Goal: Complete application form: Complete application form

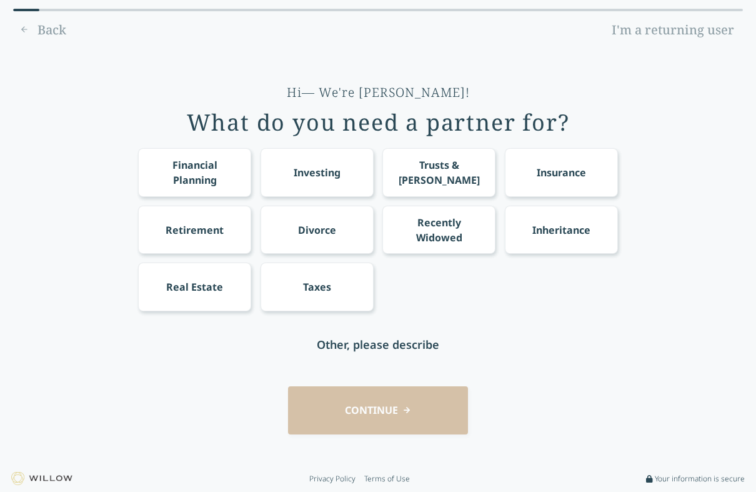
click at [296, 291] on div "Taxes" at bounding box center [317, 287] width 113 height 48
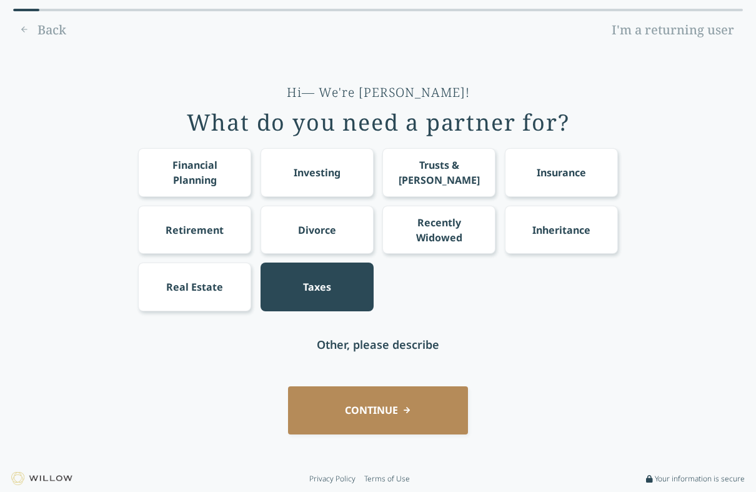
click at [427, 399] on button "CONTINUE" at bounding box center [378, 410] width 180 height 48
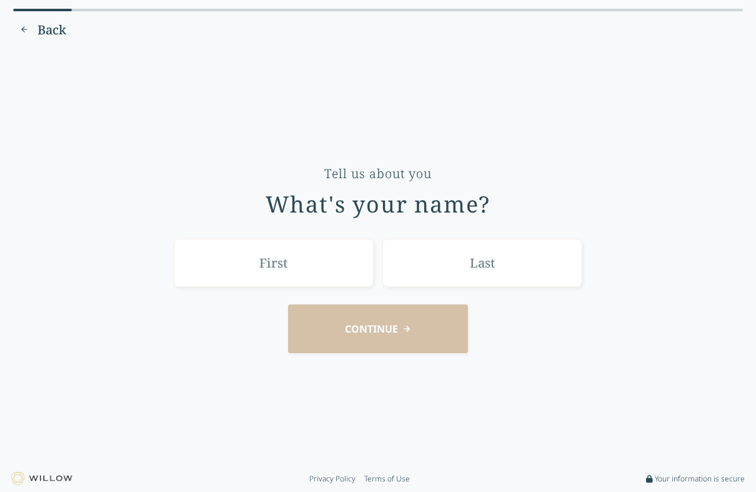
click at [265, 259] on input "text" at bounding box center [274, 263] width 200 height 48
click at [334, 268] on input "text" at bounding box center [274, 263] width 200 height 48
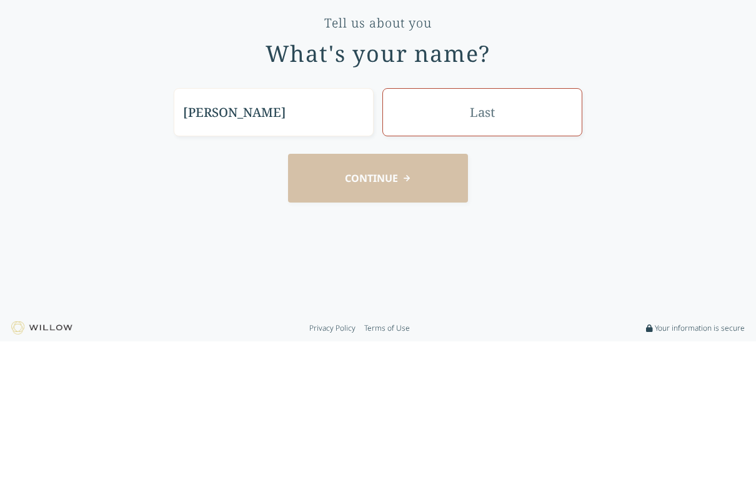
type input "[PERSON_NAME]"
click at [518, 239] on input "text" at bounding box center [483, 263] width 200 height 48
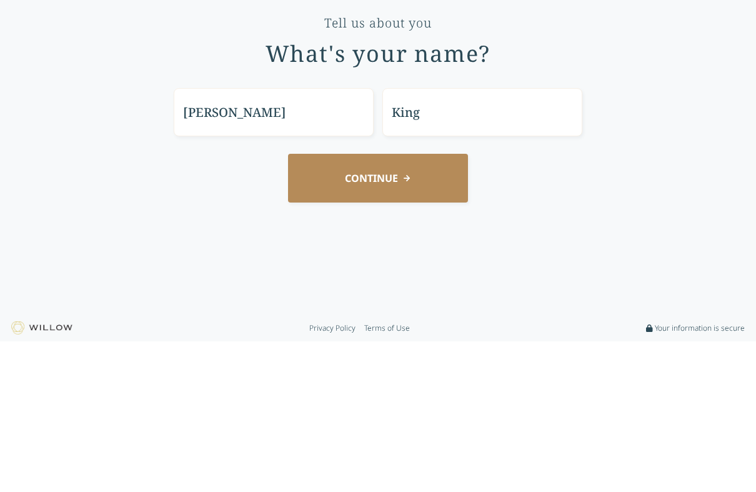
type input "King"
click at [450, 304] on button "CONTINUE" at bounding box center [378, 328] width 180 height 48
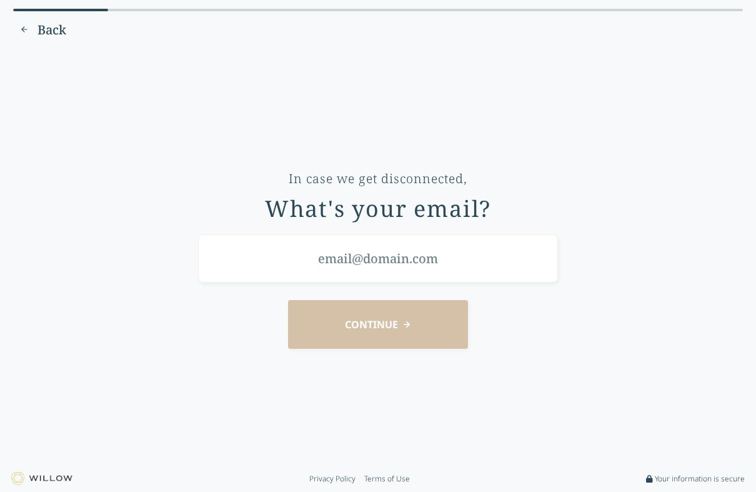
click at [428, 261] on input "email" at bounding box center [378, 258] width 360 height 48
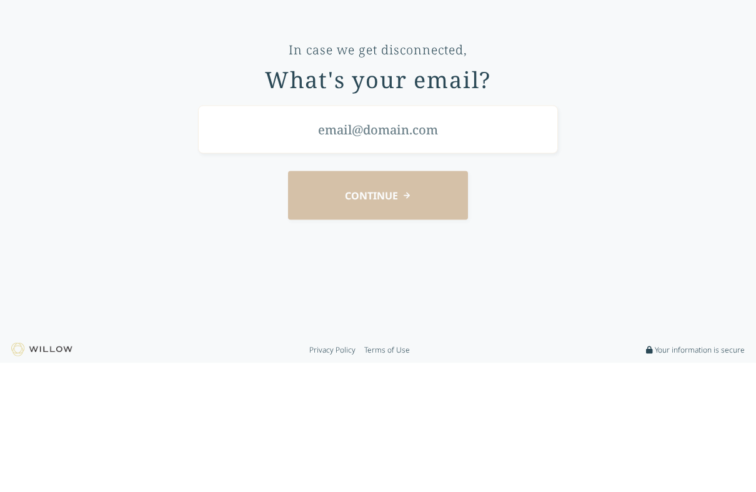
type input "[EMAIL_ADDRESS][DOMAIN_NAME]"
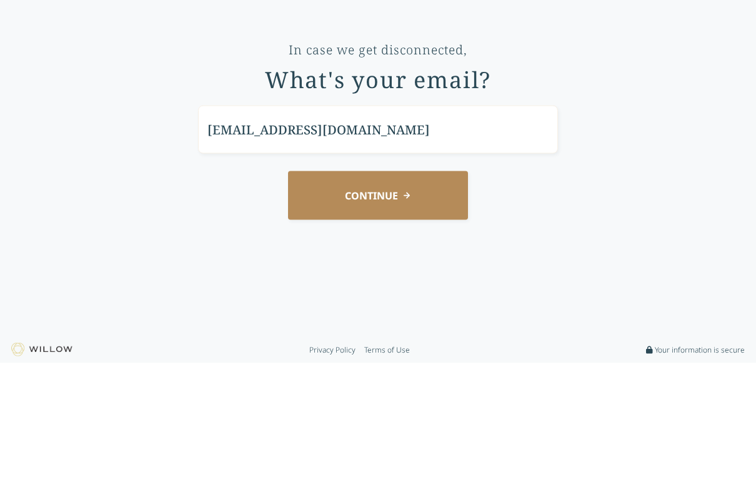
click at [434, 300] on button "CONTINUE" at bounding box center [378, 324] width 180 height 48
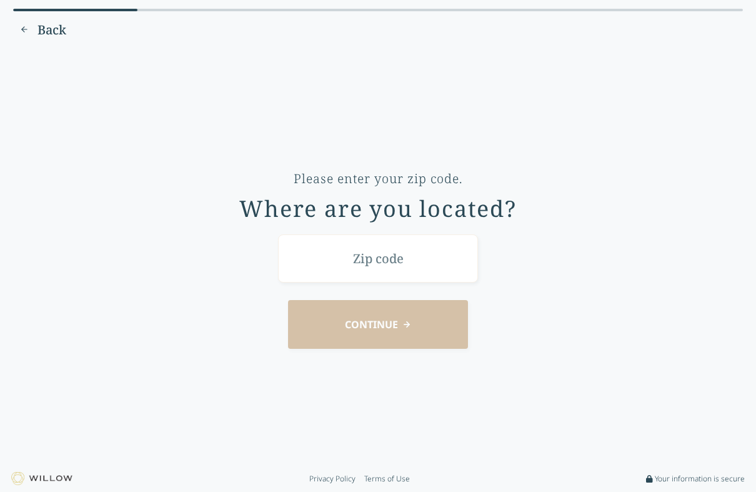
click at [426, 260] on input "text" at bounding box center [378, 258] width 200 height 48
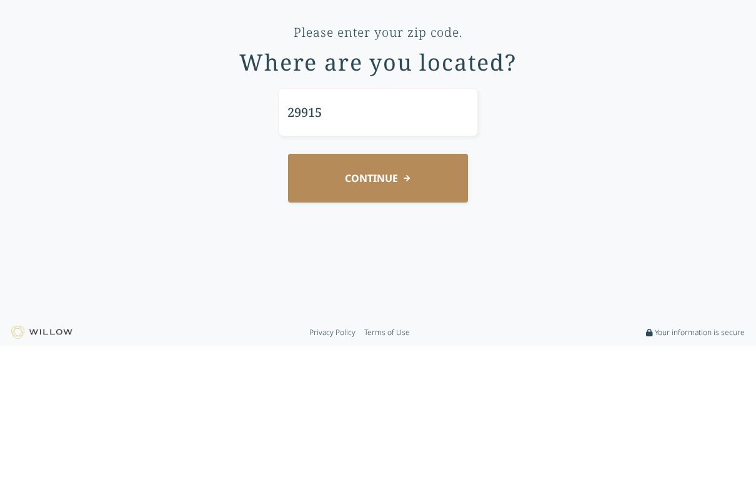
type input "29915"
click at [428, 300] on button "CONTINUE" at bounding box center [378, 324] width 180 height 48
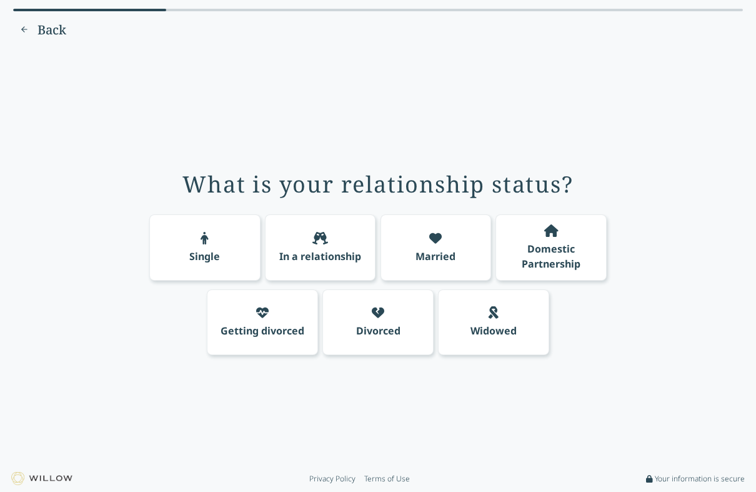
click at [443, 244] on div "Married" at bounding box center [436, 247] width 111 height 66
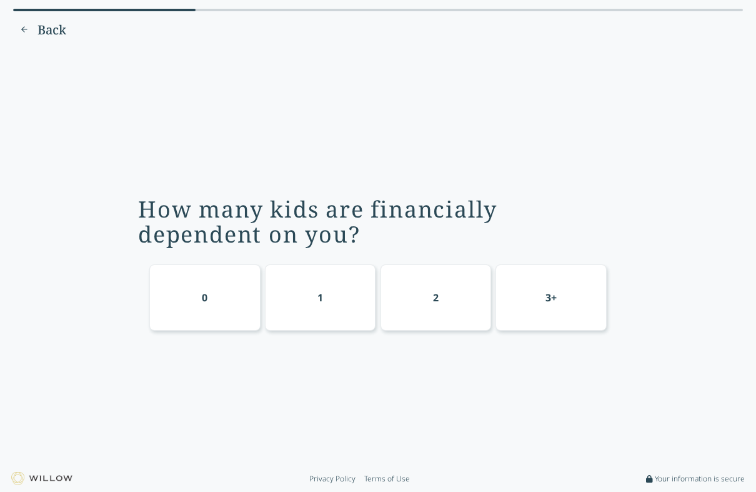
click at [182, 294] on div "0" at bounding box center [204, 297] width 111 height 66
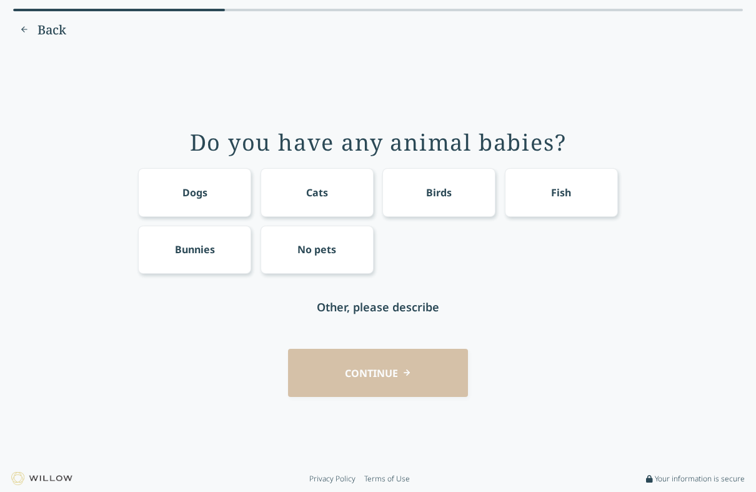
click at [298, 247] on div "No pets" at bounding box center [317, 249] width 39 height 15
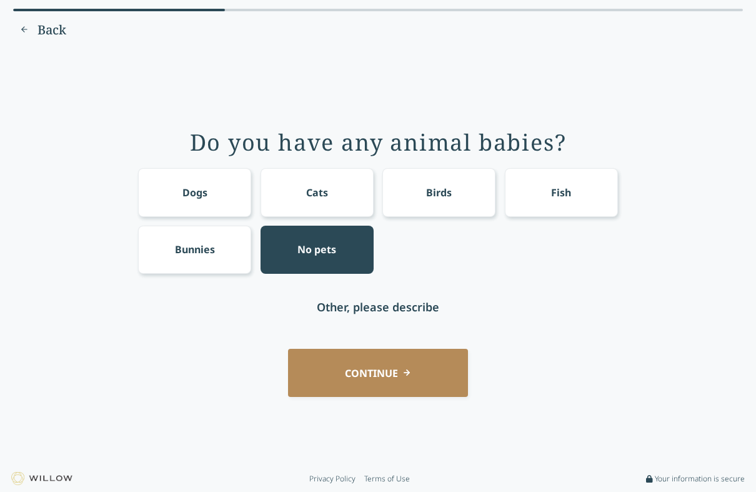
click at [431, 378] on button "CONTINUE" at bounding box center [378, 373] width 180 height 48
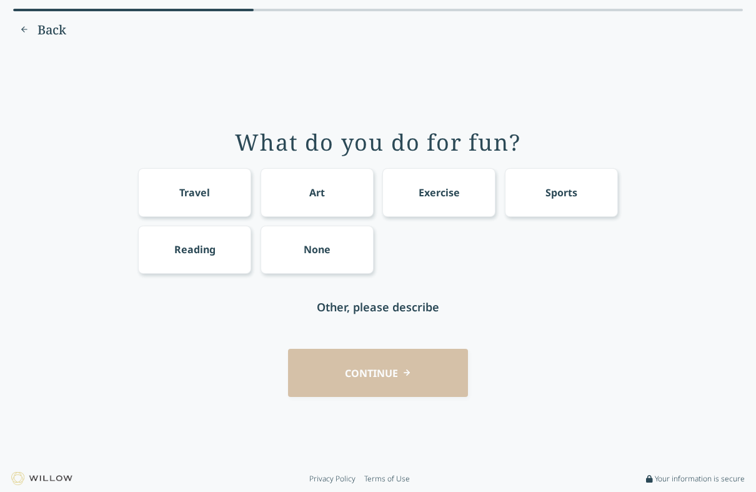
click at [174, 188] on div "Travel" at bounding box center [194, 192] width 113 height 48
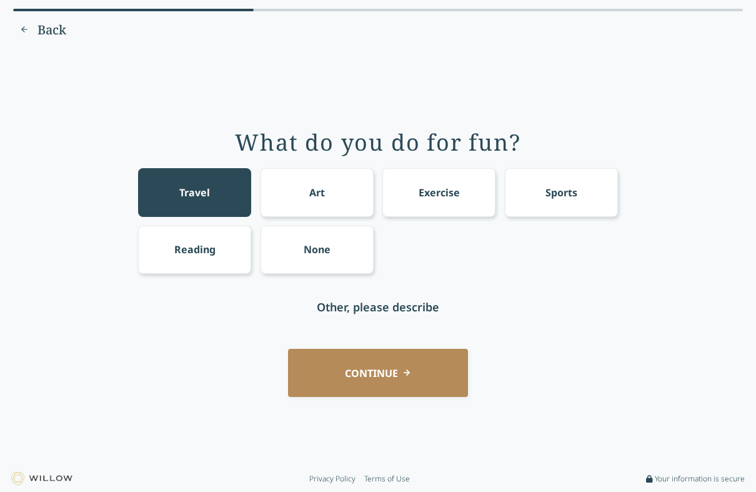
click at [453, 378] on button "CONTINUE" at bounding box center [378, 373] width 180 height 48
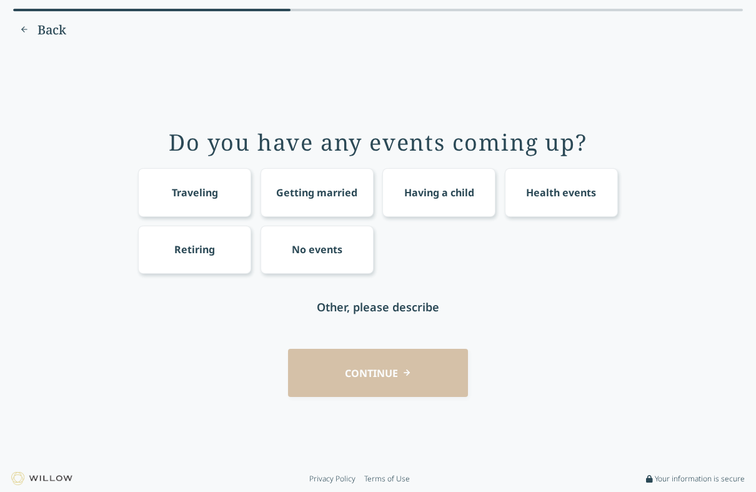
click at [192, 194] on div "Traveling" at bounding box center [195, 192] width 46 height 15
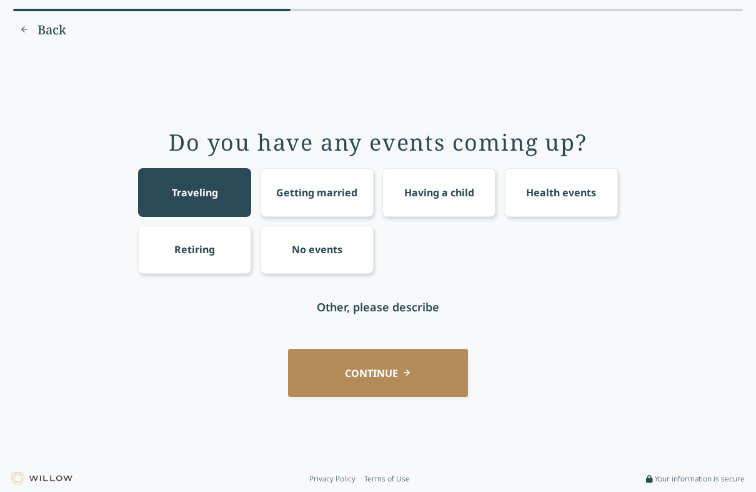
click at [433, 370] on button "CONTINUE" at bounding box center [378, 373] width 180 height 48
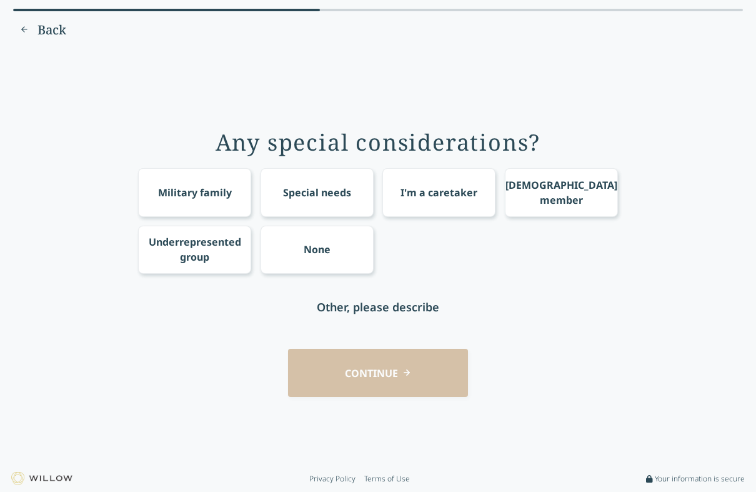
click at [296, 248] on div "None" at bounding box center [317, 250] width 113 height 48
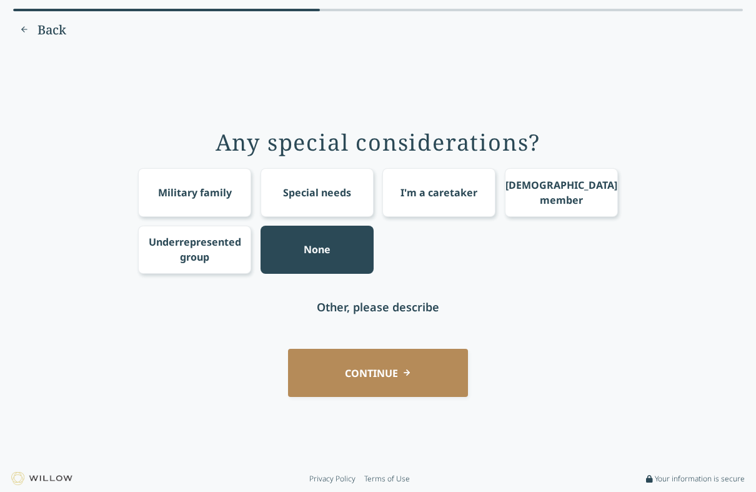
click at [436, 363] on button "CONTINUE" at bounding box center [378, 373] width 180 height 48
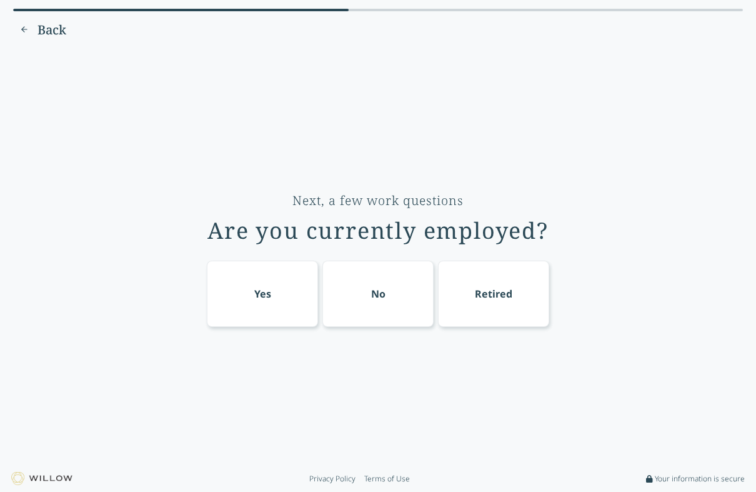
click at [519, 300] on div "Retired" at bounding box center [493, 294] width 111 height 66
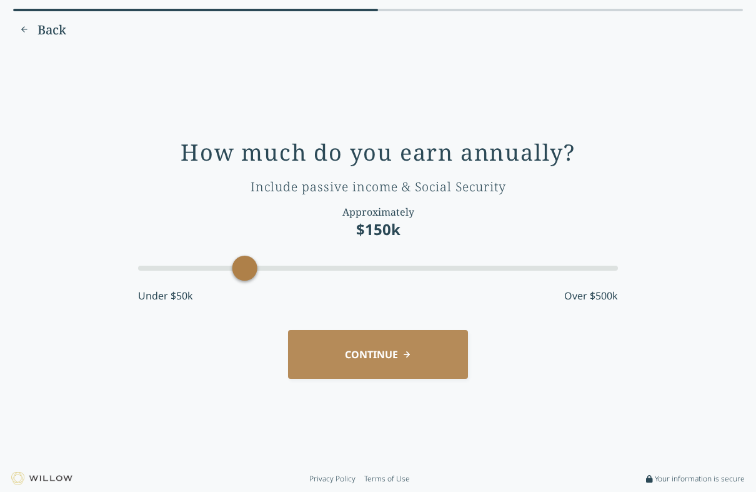
click at [239, 261] on div "Accessibility label" at bounding box center [245, 268] width 25 height 25
click at [409, 353] on button "CONTINUE" at bounding box center [378, 354] width 180 height 48
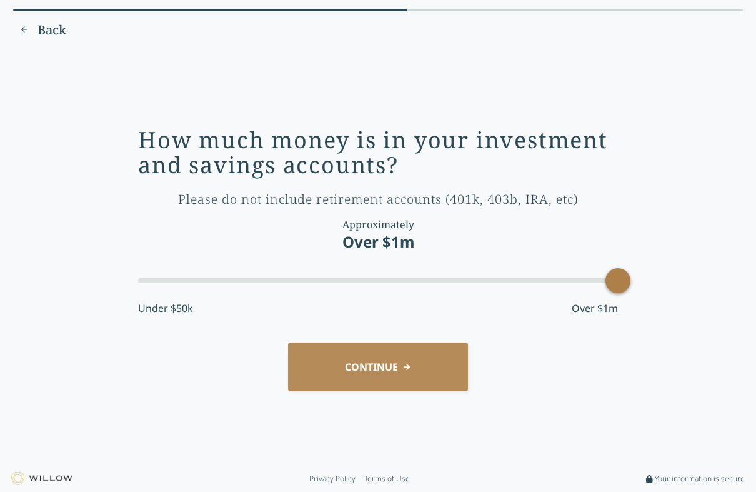
click at [425, 359] on button "CONTINUE" at bounding box center [378, 367] width 180 height 48
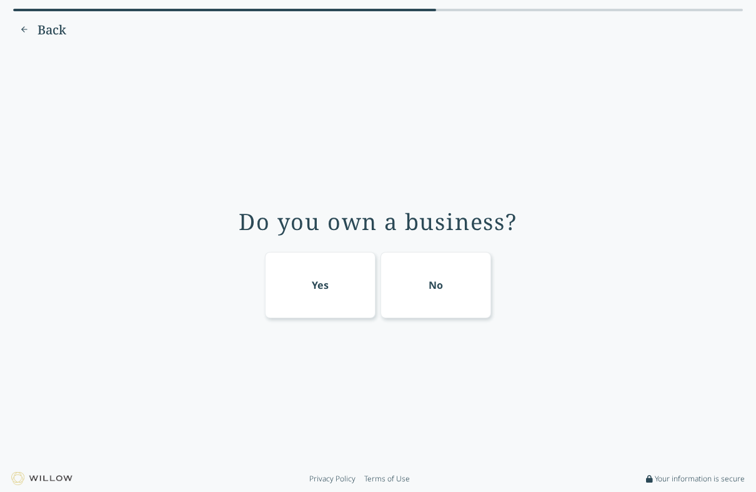
click at [450, 287] on div "No" at bounding box center [436, 285] width 111 height 66
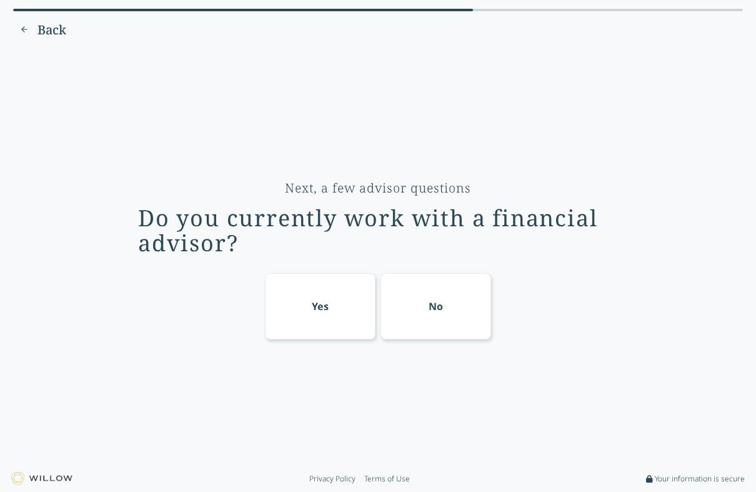
click at [326, 295] on div "Yes" at bounding box center [320, 306] width 111 height 66
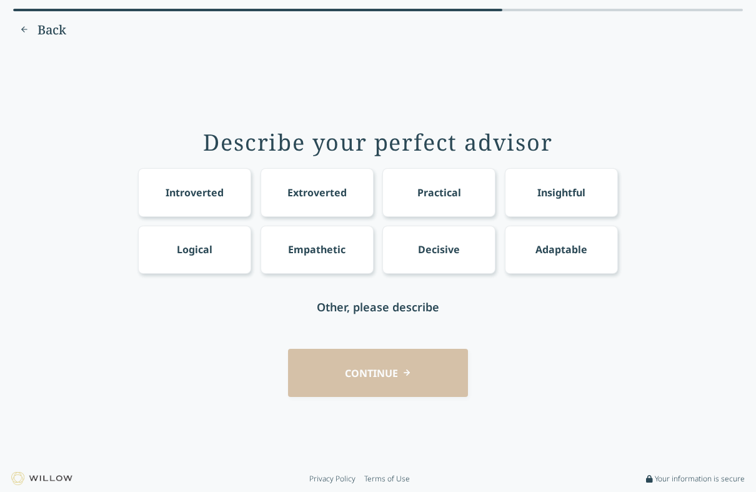
click at [194, 243] on div "Logical" at bounding box center [195, 249] width 36 height 15
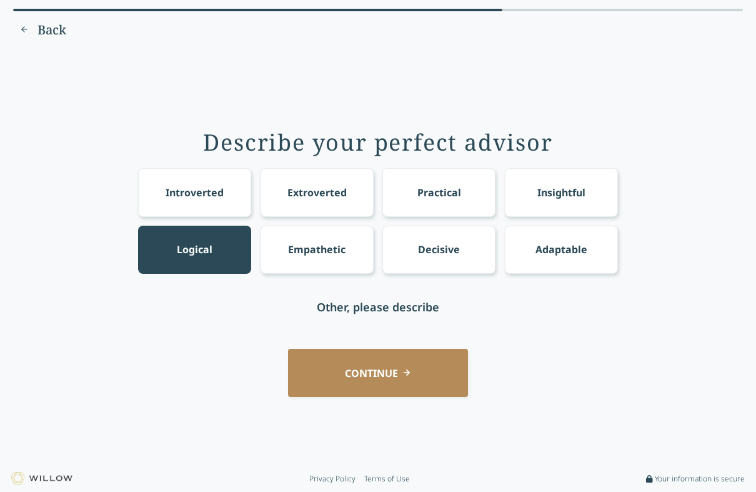
click at [593, 181] on div "Insightful" at bounding box center [561, 192] width 113 height 48
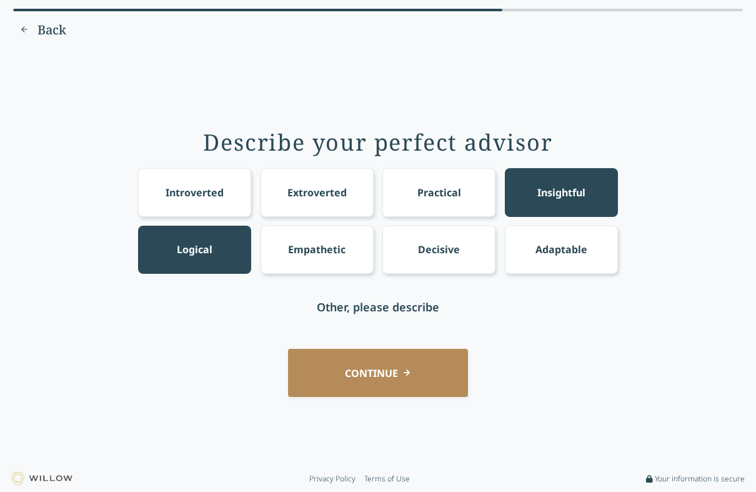
click at [434, 372] on button "CONTINUE" at bounding box center [378, 373] width 180 height 48
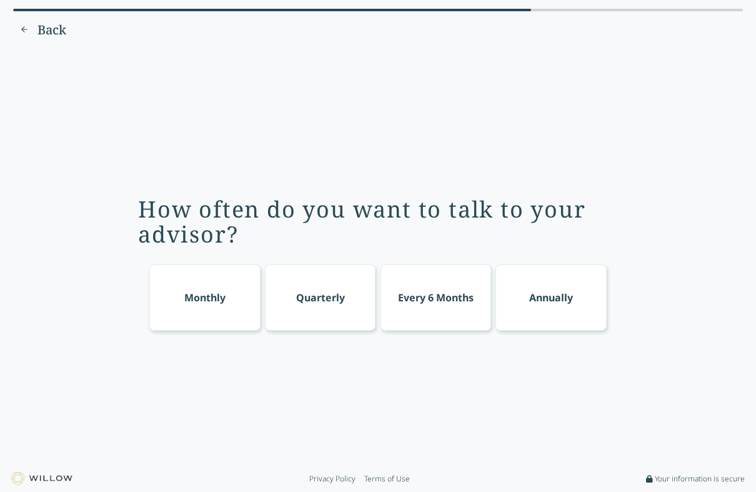
click at [199, 289] on div "Monthly" at bounding box center [204, 297] width 111 height 66
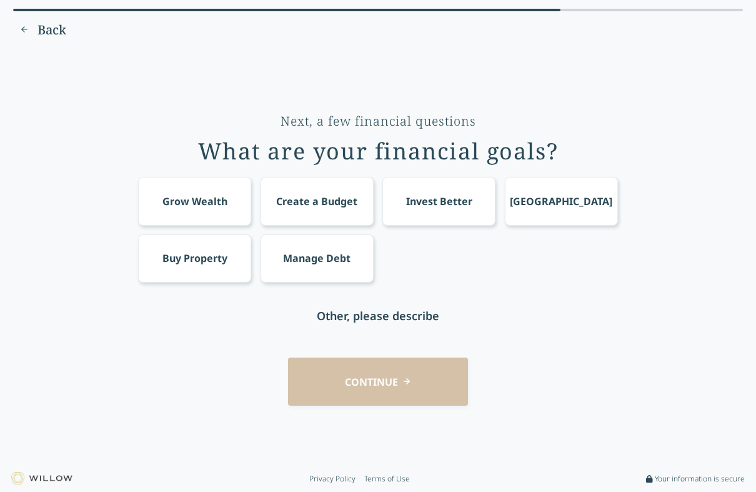
click at [186, 201] on div "Grow Wealth" at bounding box center [195, 201] width 65 height 15
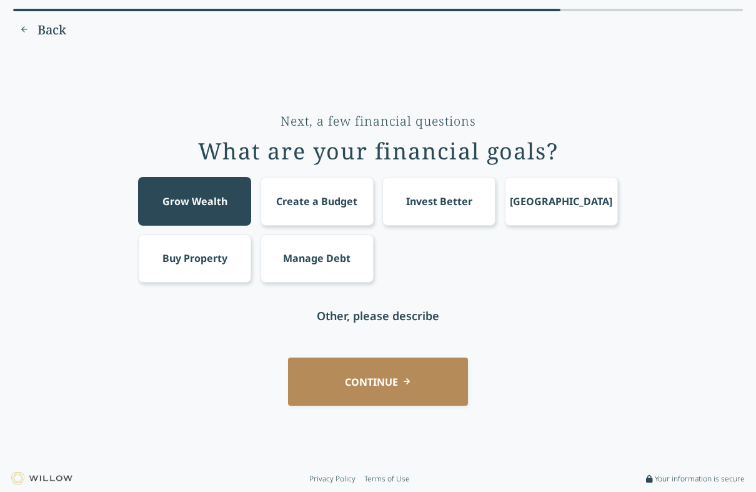
click at [431, 384] on button "CONTINUE" at bounding box center [378, 382] width 180 height 48
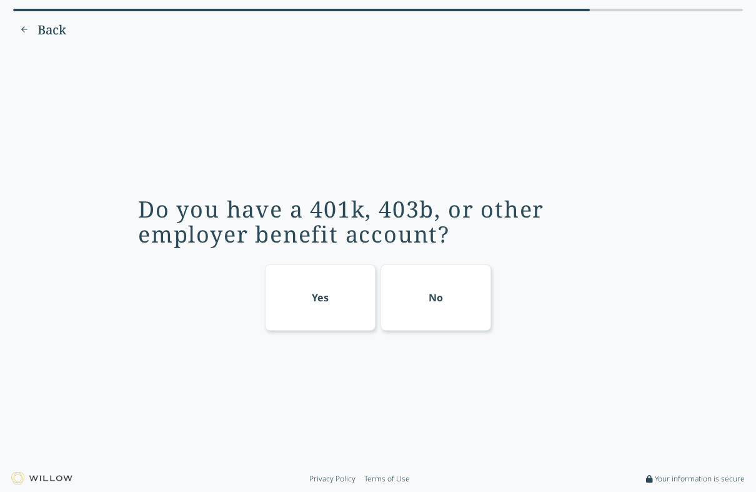
click at [311, 296] on div "Yes" at bounding box center [320, 297] width 111 height 66
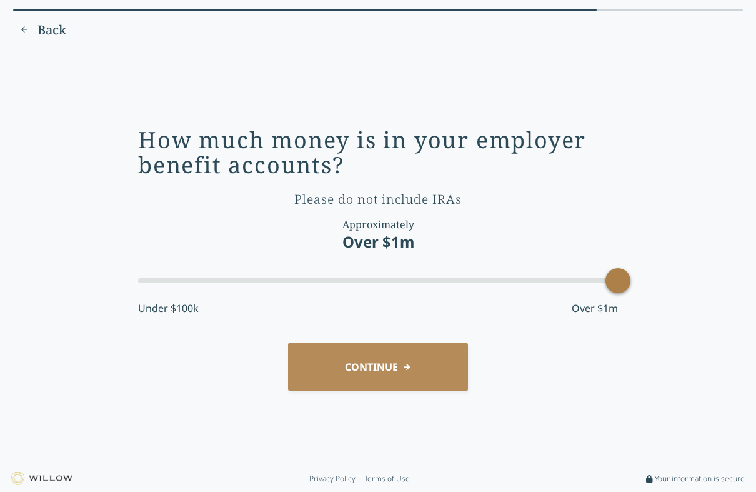
click at [432, 387] on button "CONTINUE" at bounding box center [378, 367] width 180 height 48
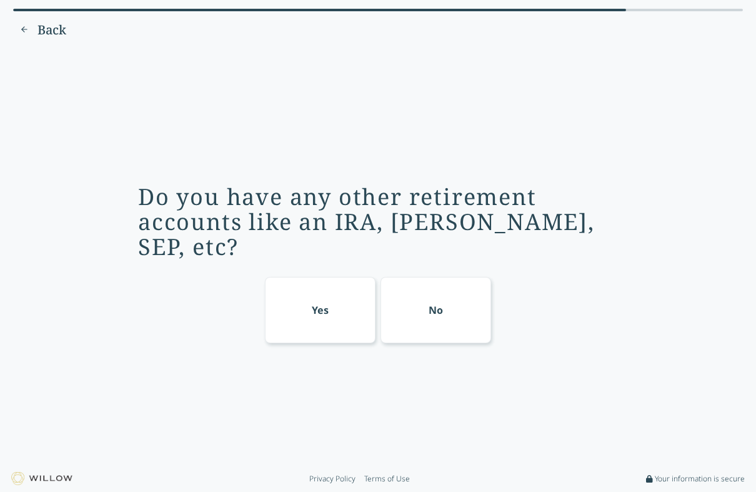
click at [328, 303] on div "Yes" at bounding box center [320, 310] width 17 height 15
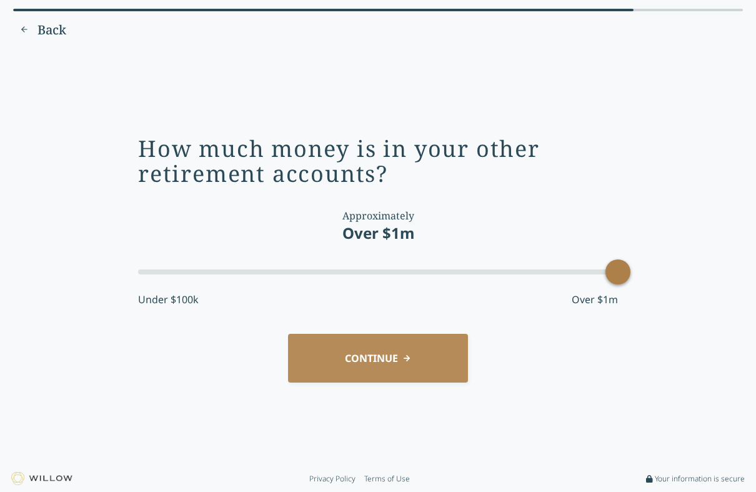
click at [423, 362] on button "CONTINUE" at bounding box center [378, 358] width 180 height 48
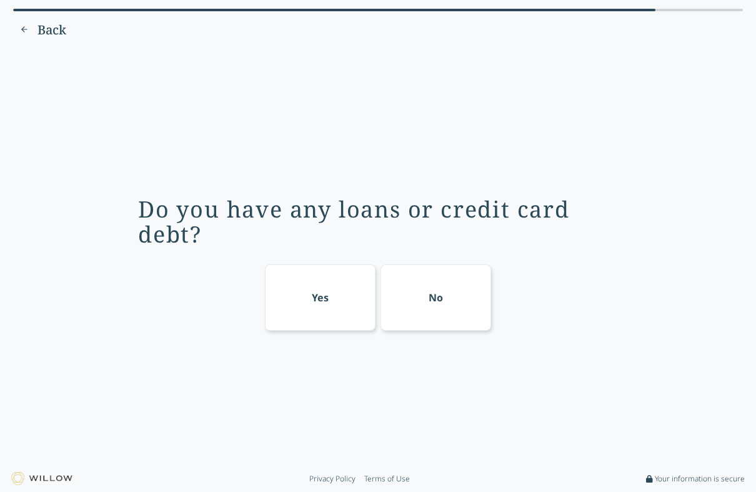
click at [438, 306] on div "No" at bounding box center [436, 297] width 111 height 66
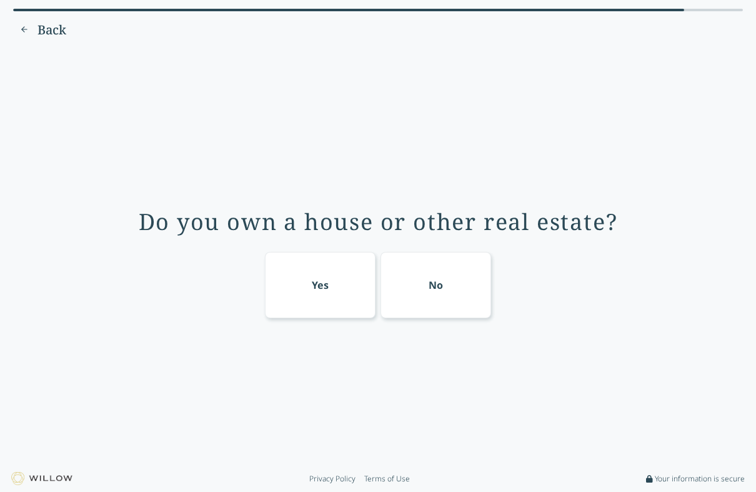
click at [319, 293] on div "Yes" at bounding box center [320, 285] width 17 height 15
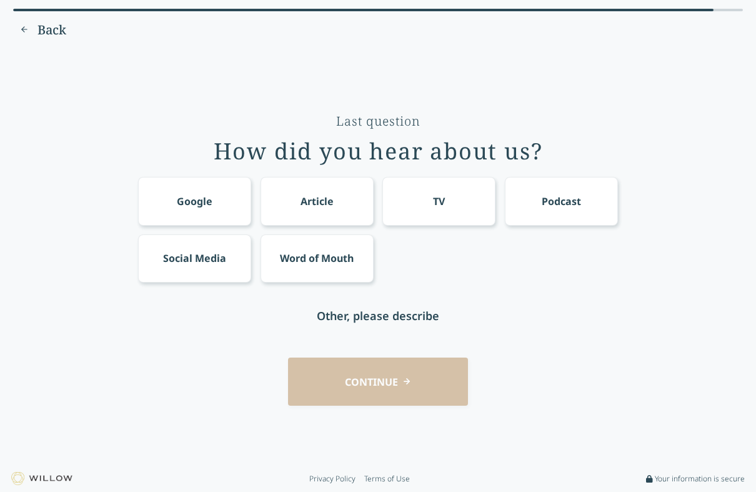
click at [201, 254] on div "Social Media" at bounding box center [194, 258] width 63 height 15
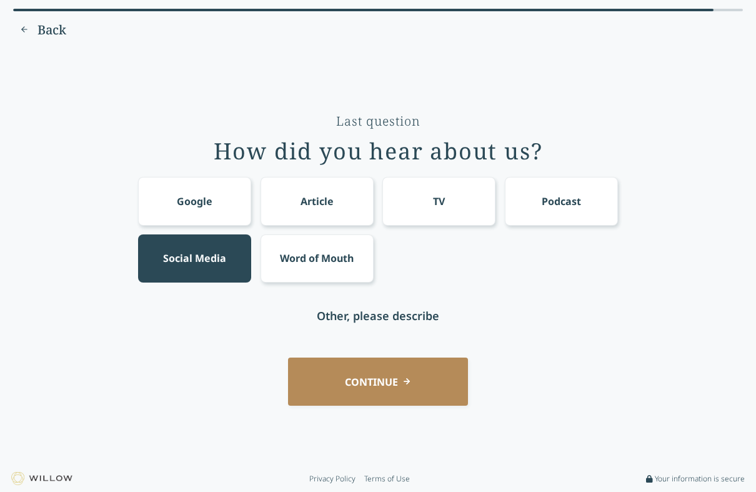
click at [415, 391] on button "CONTINUE" at bounding box center [378, 382] width 180 height 48
